Goal: Task Accomplishment & Management: Use online tool/utility

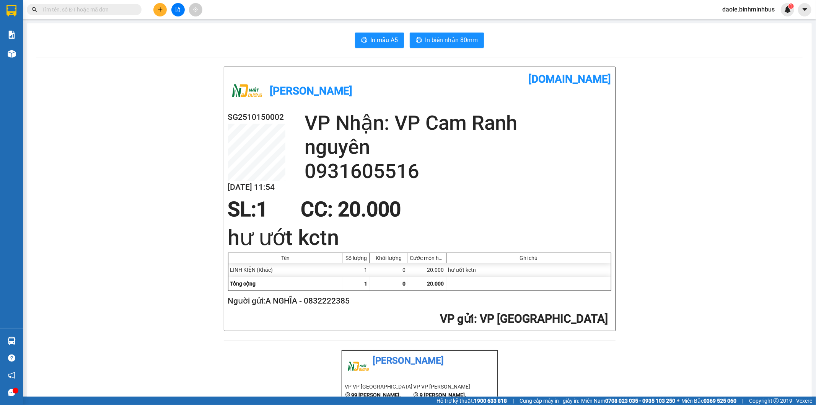
scroll to position [234, 0]
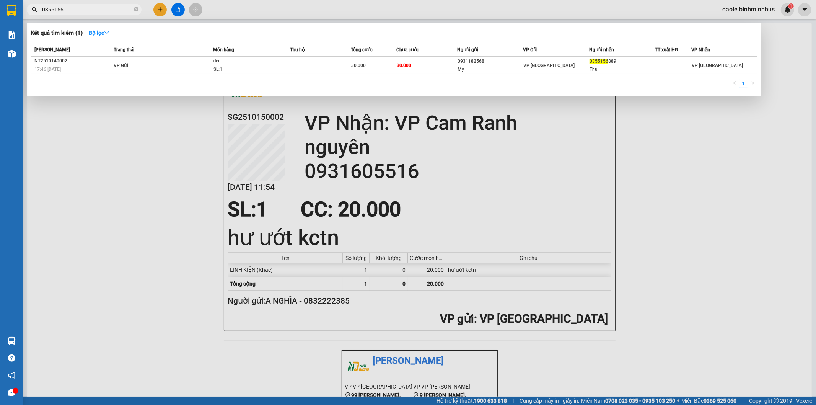
type input "0355156"
click at [809, 229] on div at bounding box center [408, 202] width 816 height 405
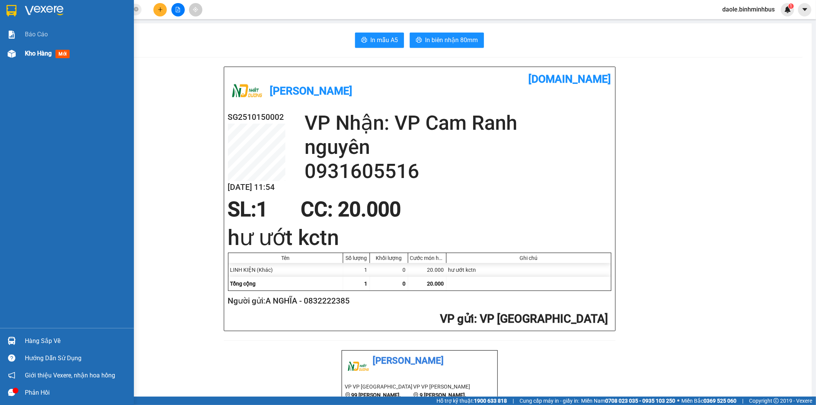
click at [8, 56] on img at bounding box center [12, 54] width 8 height 8
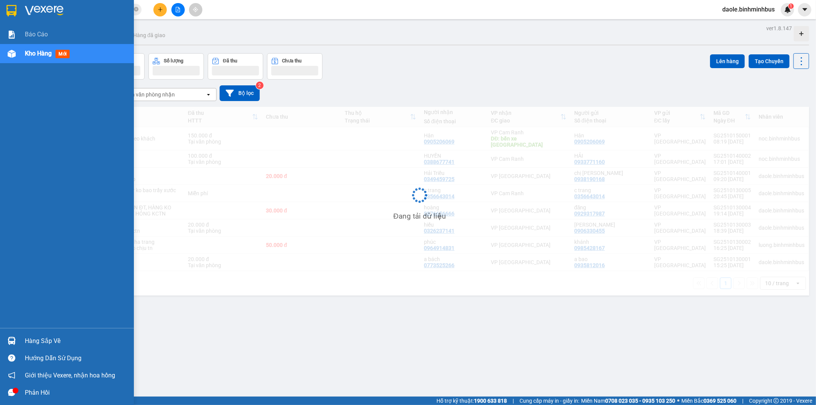
click at [42, 53] on span "Kho hàng" at bounding box center [38, 53] width 27 height 7
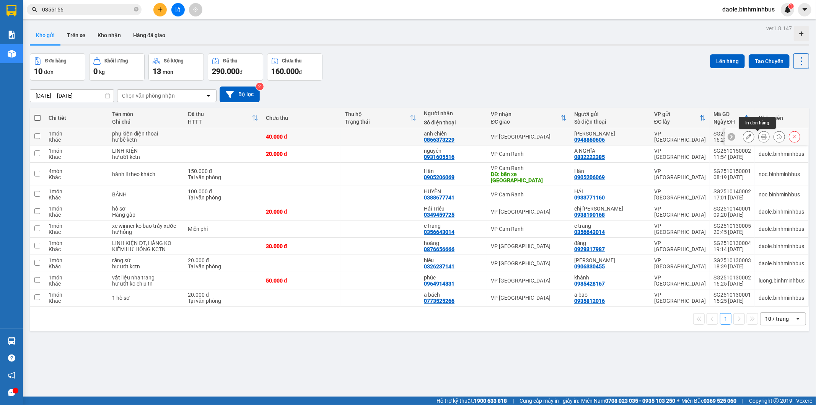
click at [761, 138] on icon at bounding box center [763, 136] width 5 height 5
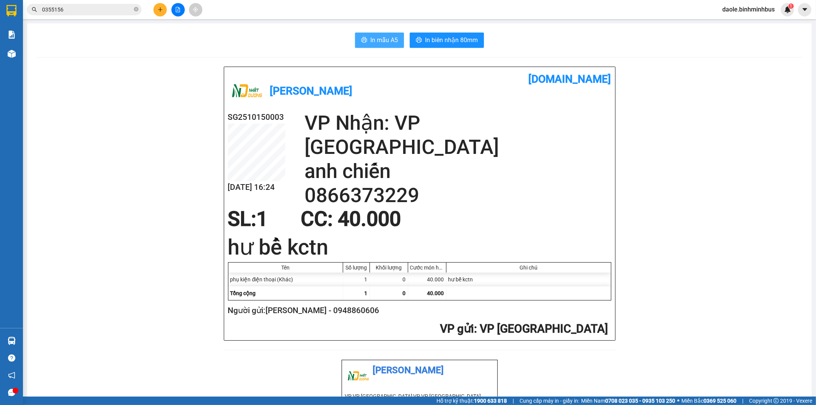
click at [384, 40] on span "In mẫu A5" at bounding box center [384, 40] width 28 height 10
